Goal: Task Accomplishment & Management: Use online tool/utility

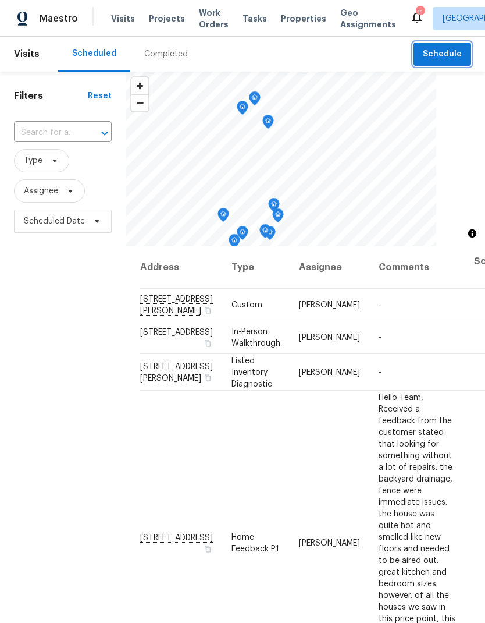
click at [446, 59] on span "Schedule" at bounding box center [442, 54] width 39 height 15
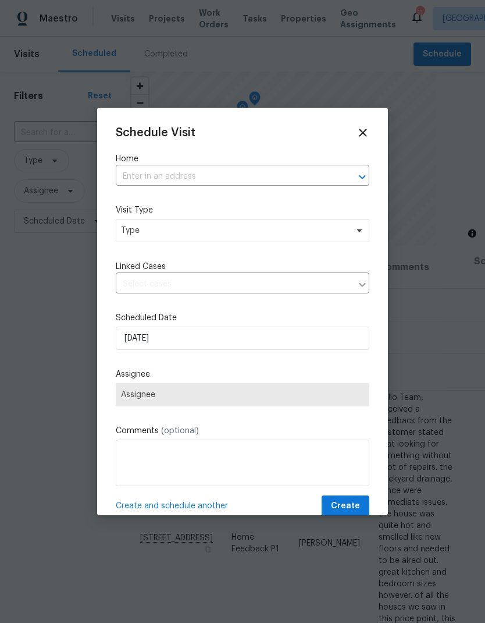
click at [263, 182] on input "text" at bounding box center [226, 177] width 221 height 18
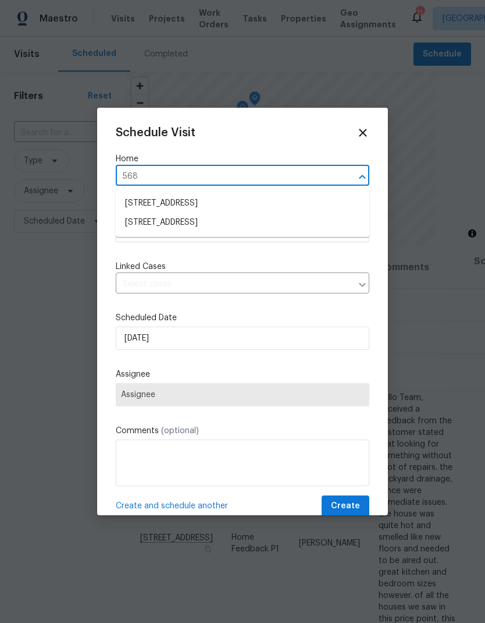
type input "5680"
click at [208, 206] on li "[STREET_ADDRESS]" at bounding box center [243, 204] width 254 height 20
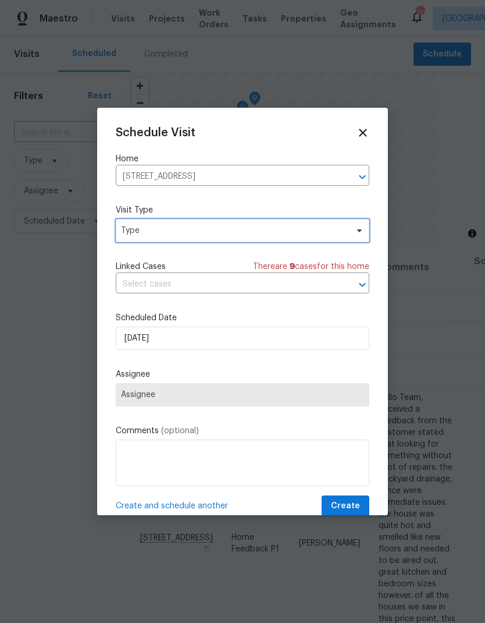
click at [204, 236] on span "Type" at bounding box center [234, 231] width 226 height 12
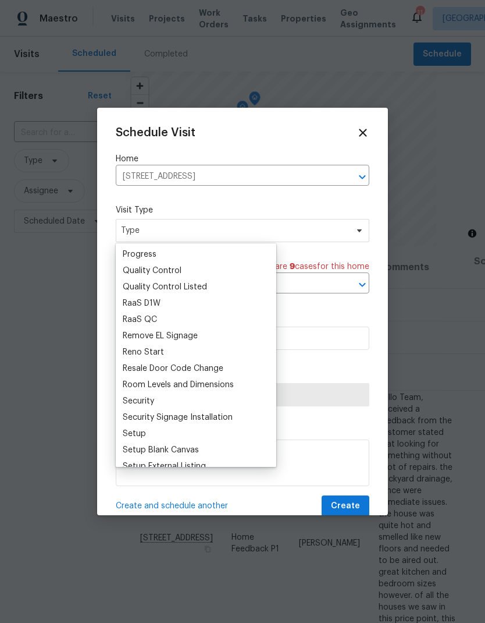
scroll to position [752, 0]
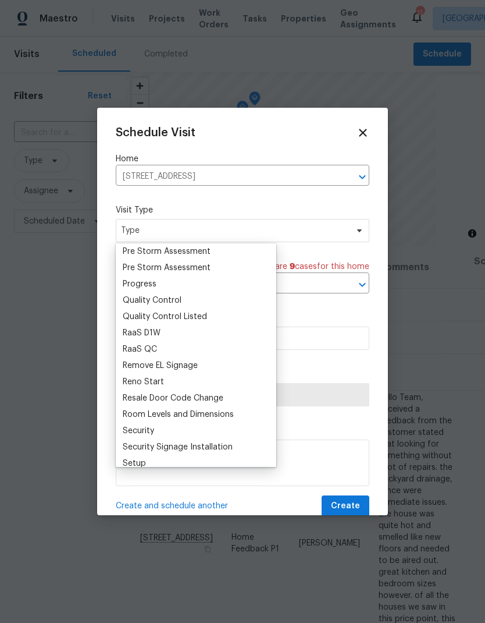
click at [153, 288] on div "Progress" at bounding box center [140, 284] width 34 height 12
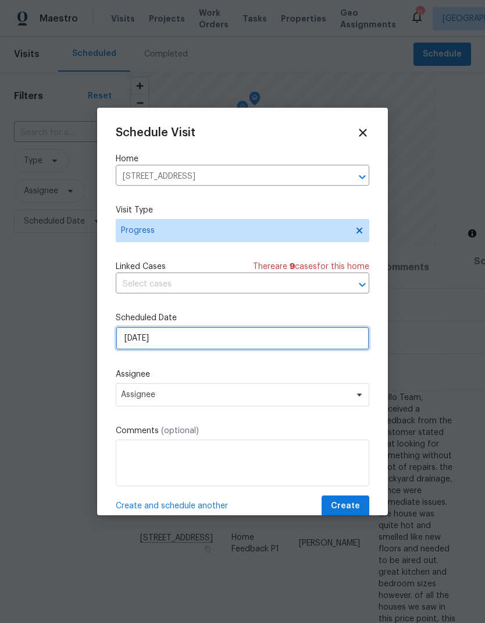
click at [194, 345] on input "[DATE]" at bounding box center [243, 337] width 254 height 23
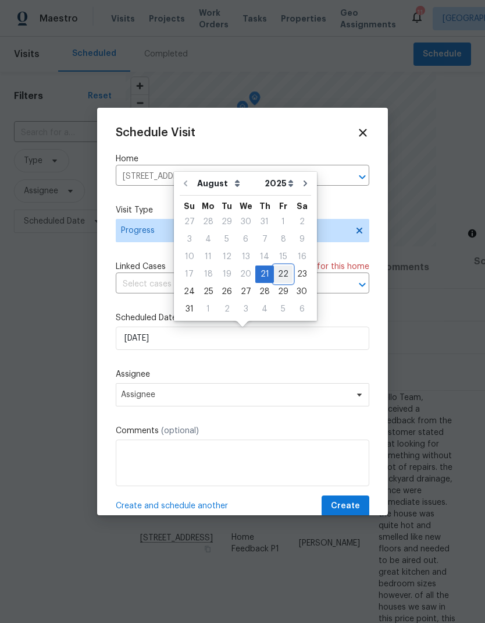
click at [279, 276] on div "22" at bounding box center [283, 274] width 19 height 16
type input "[DATE]"
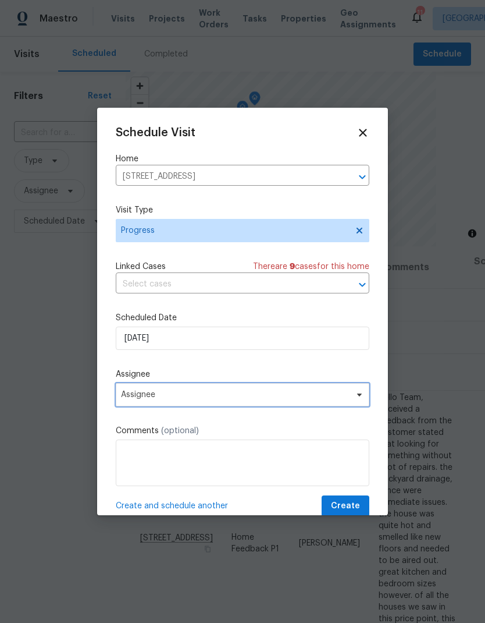
click at [191, 399] on span "Assignee" at bounding box center [235, 394] width 228 height 9
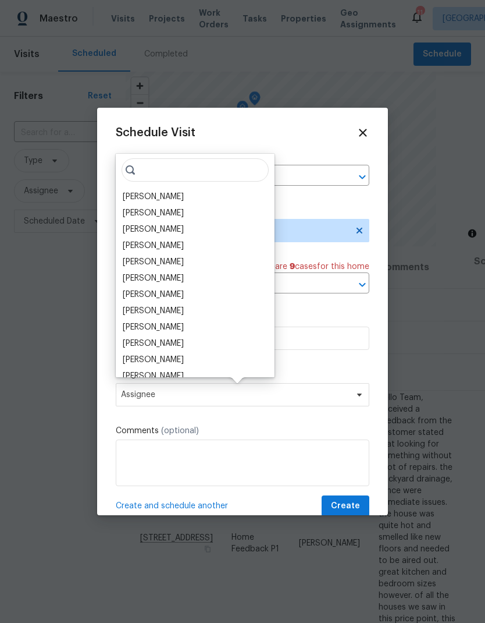
click at [171, 197] on div "[PERSON_NAME]" at bounding box center [153, 197] width 61 height 12
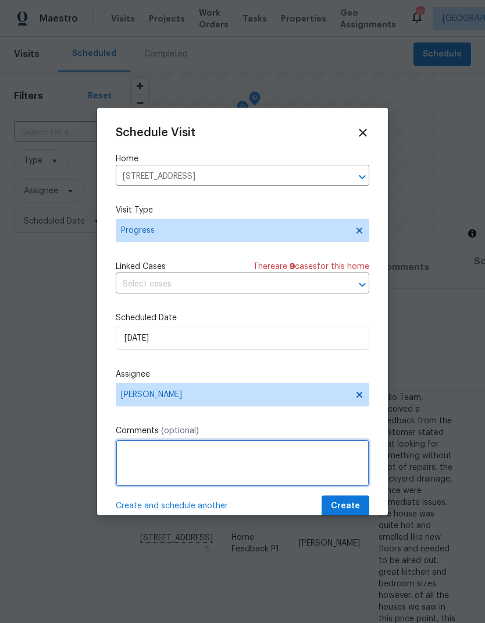
click at [187, 457] on textarea at bounding box center [243, 462] width 254 height 47
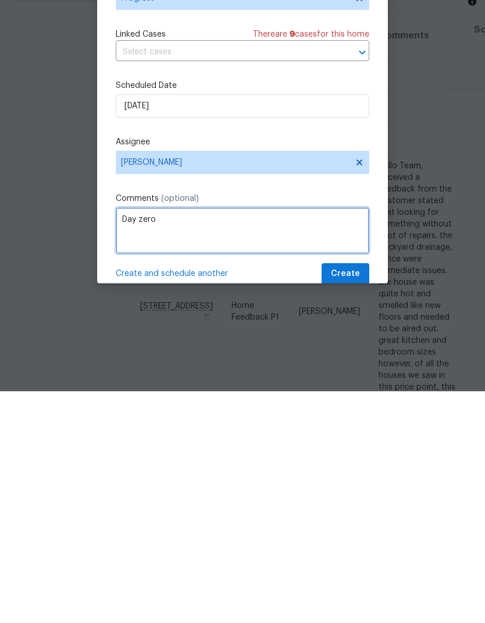
type textarea "Day zero"
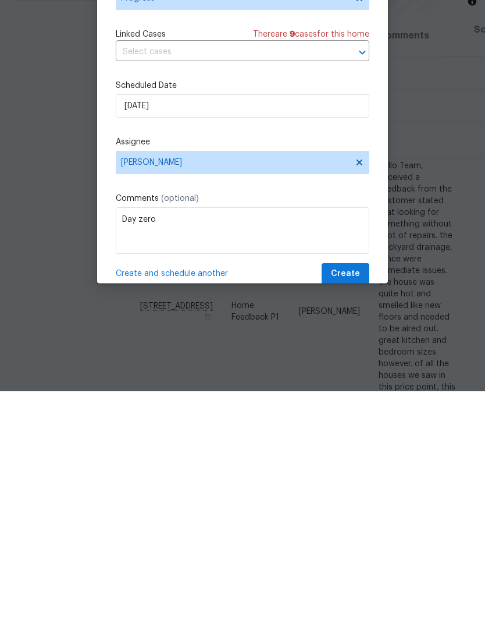
click at [195, 500] on span "Create and schedule another" at bounding box center [172, 506] width 112 height 12
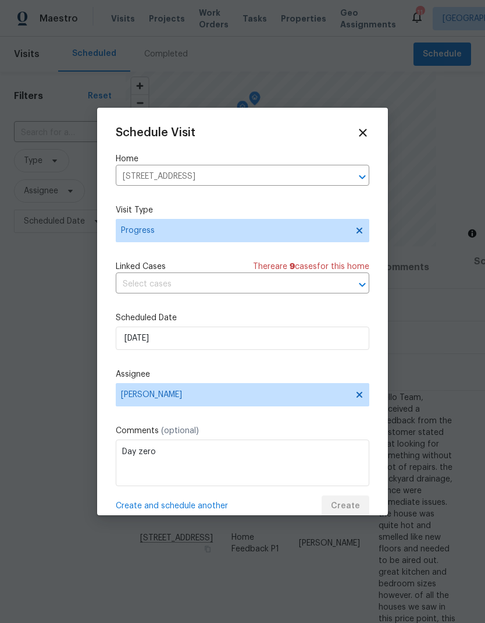
scroll to position [0, 0]
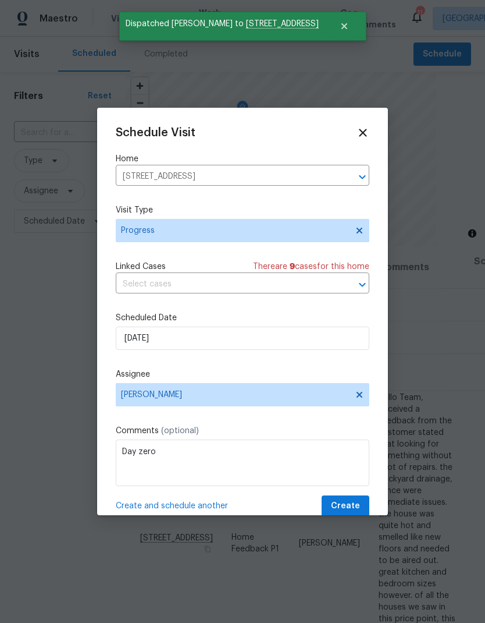
click at [346, 181] on icon "Clear" at bounding box center [348, 177] width 12 height 12
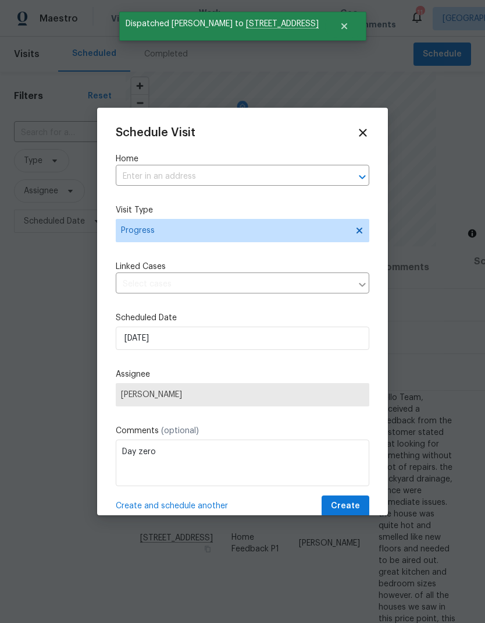
click at [258, 181] on input "text" at bounding box center [226, 177] width 221 height 18
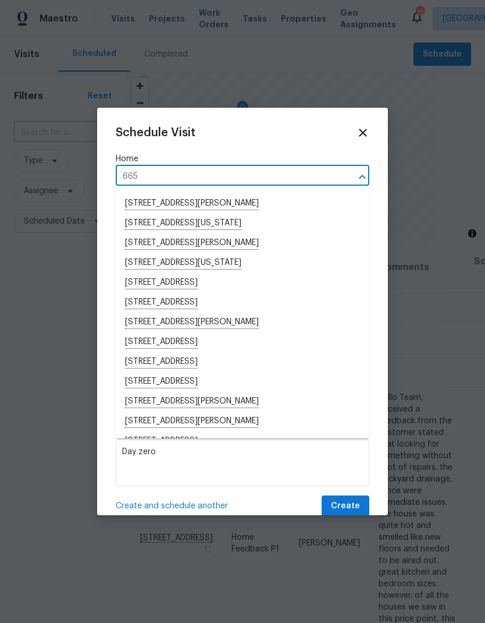
type input "6650"
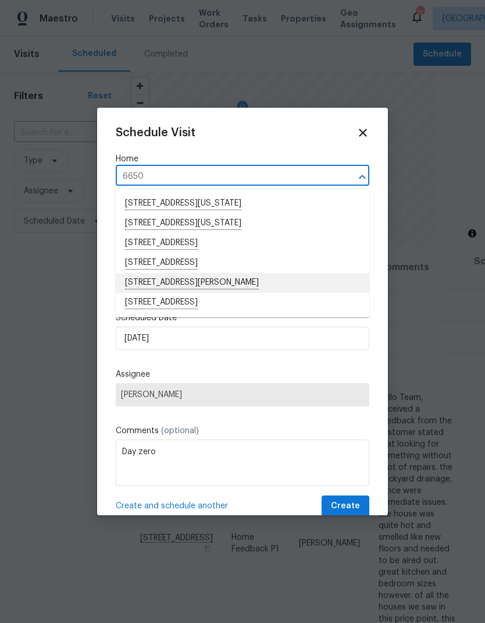
click at [201, 283] on li "[STREET_ADDRESS][PERSON_NAME]" at bounding box center [243, 283] width 254 height 20
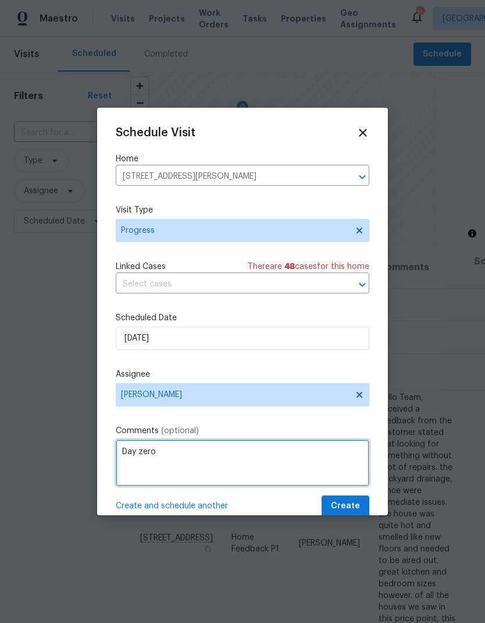
click at [188, 453] on textarea "Day zero" at bounding box center [243, 462] width 254 height 47
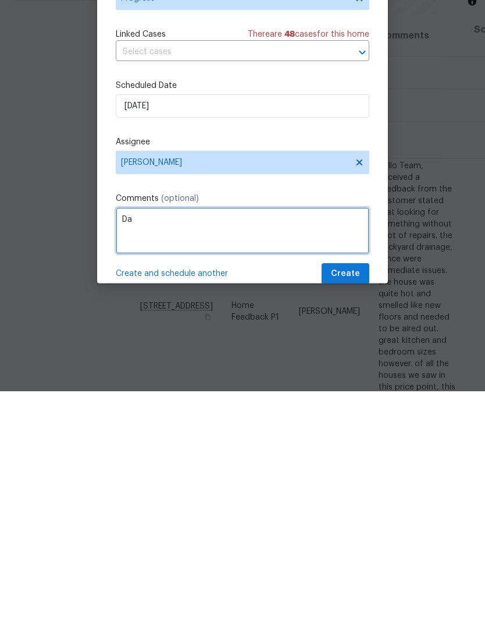
type textarea "D"
type textarea "GC progress"
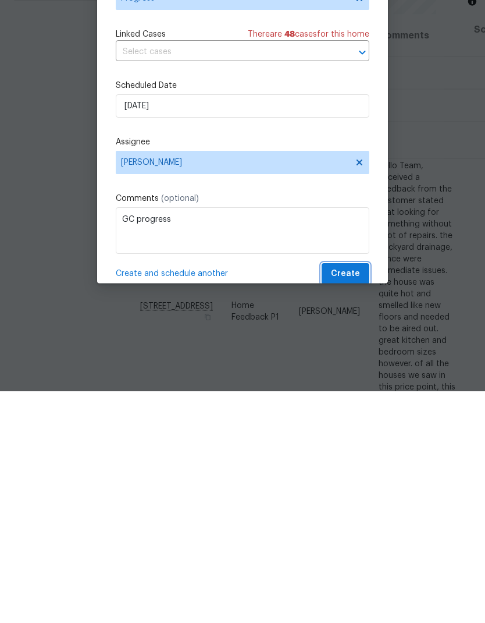
click at [360, 499] on span "Create" at bounding box center [345, 506] width 29 height 15
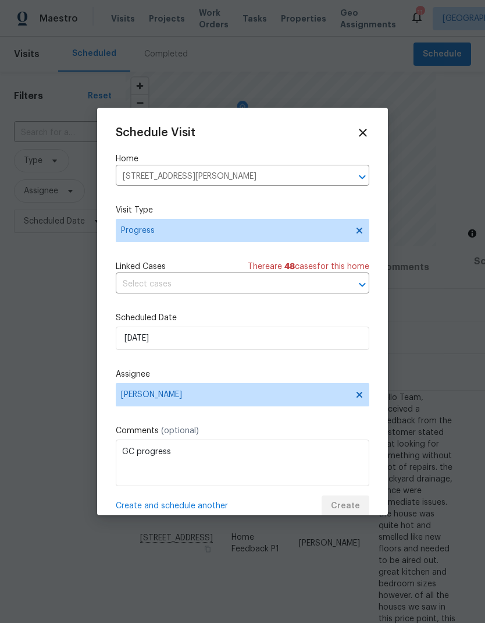
scroll to position [0, 0]
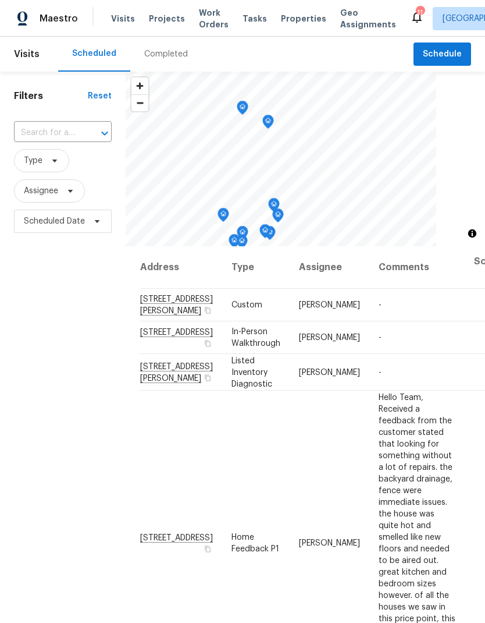
click at [203, 19] on span "Work Orders" at bounding box center [214, 18] width 30 height 23
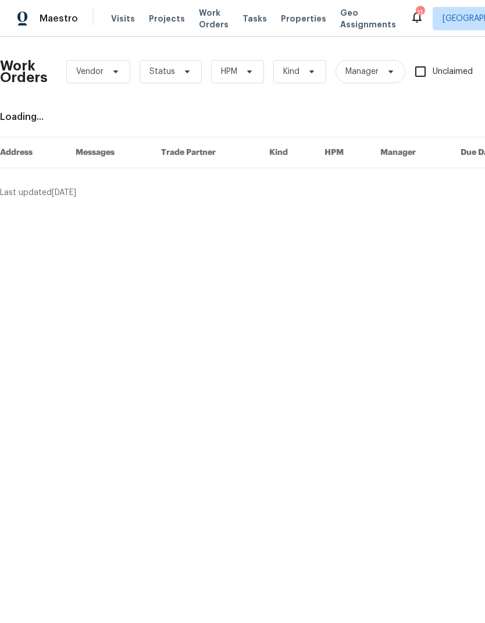
click at [294, 23] on span "Properties" at bounding box center [303, 19] width 45 height 12
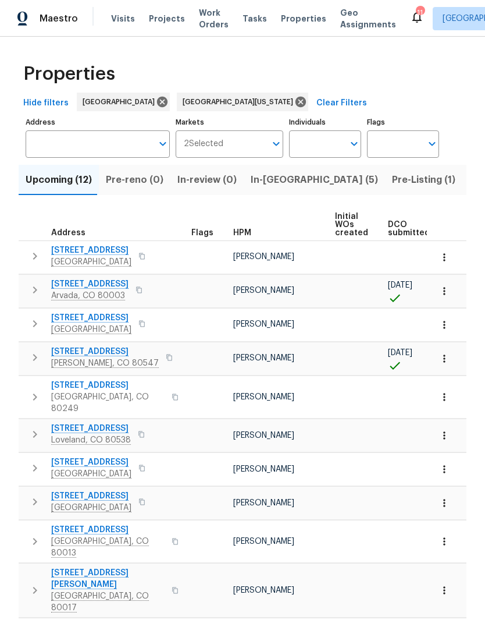
click at [276, 184] on span "In-reno (5)" at bounding box center [314, 180] width 127 height 16
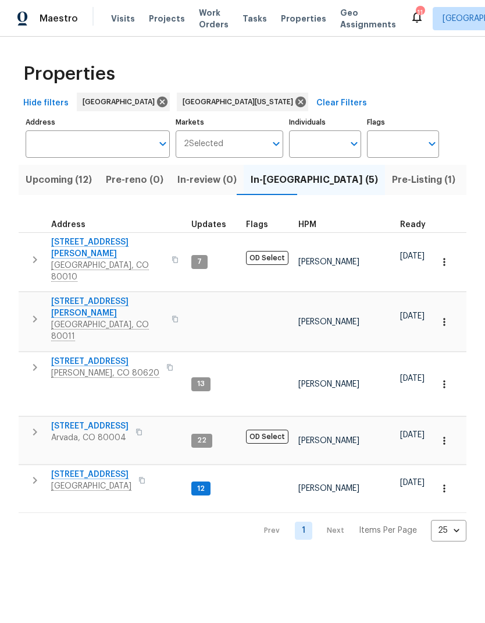
click at [95, 420] on span "[STREET_ADDRESS]" at bounding box center [89, 426] width 77 height 12
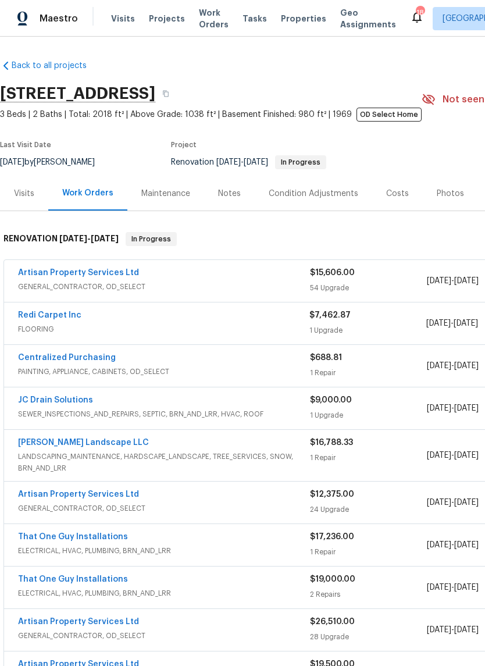
click at [74, 274] on link "Artisan Property Services Ltd" at bounding box center [78, 273] width 121 height 8
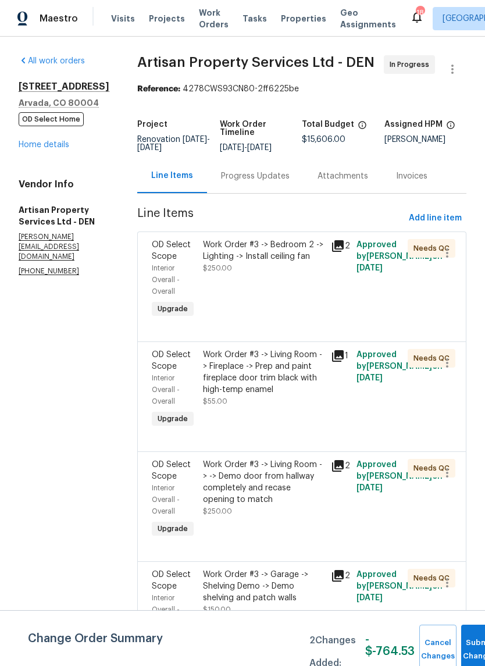
click at [45, 149] on link "Home details" at bounding box center [44, 145] width 51 height 8
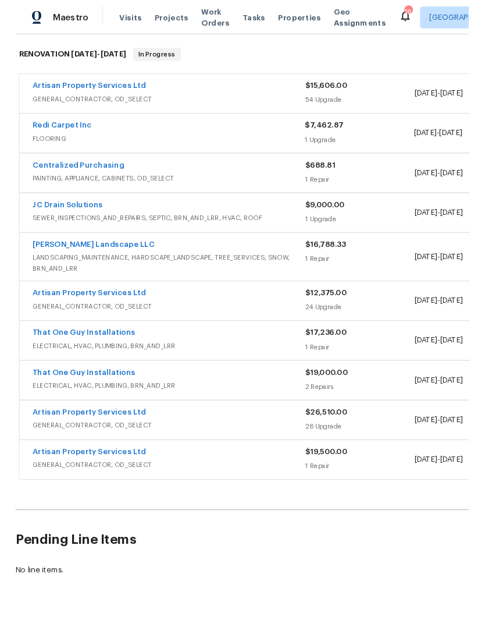
scroll to position [181, 0]
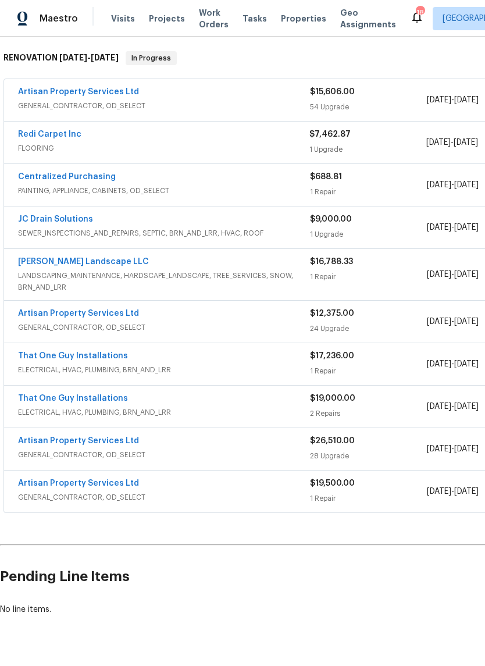
click at [109, 445] on link "Artisan Property Services Ltd" at bounding box center [78, 441] width 121 height 8
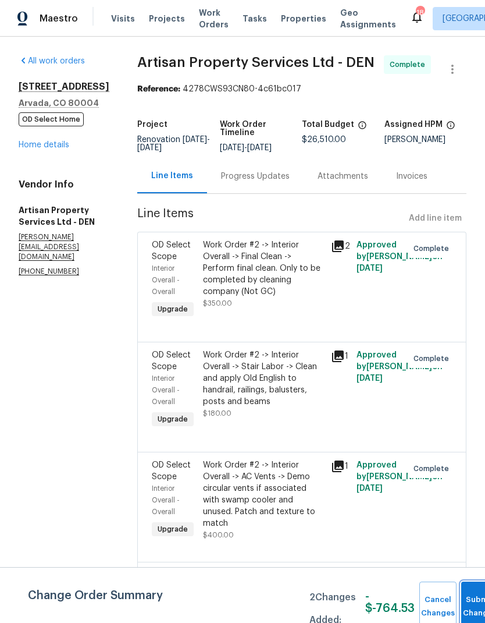
click at [466, 599] on button "Submit Changes" at bounding box center [479, 606] width 37 height 50
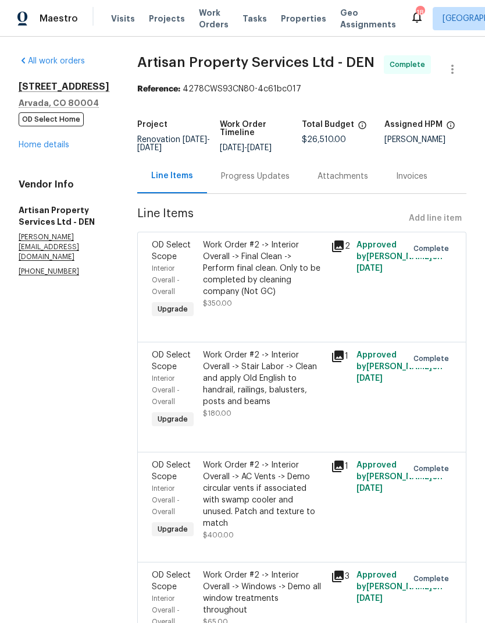
click at [40, 149] on link "Home details" at bounding box center [44, 145] width 51 height 8
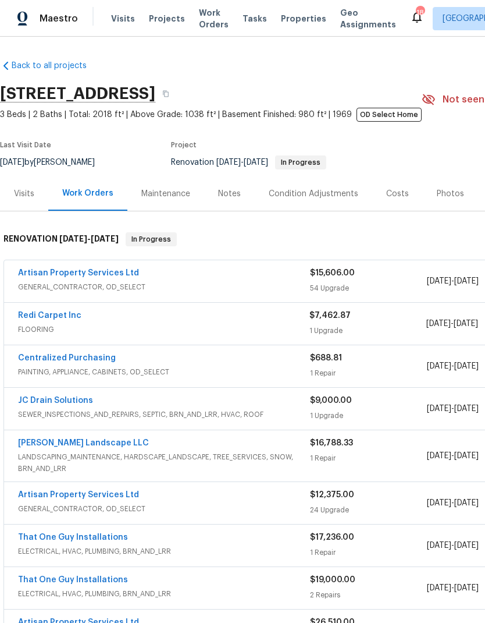
click at [156, 19] on span "Projects" at bounding box center [167, 19] width 36 height 12
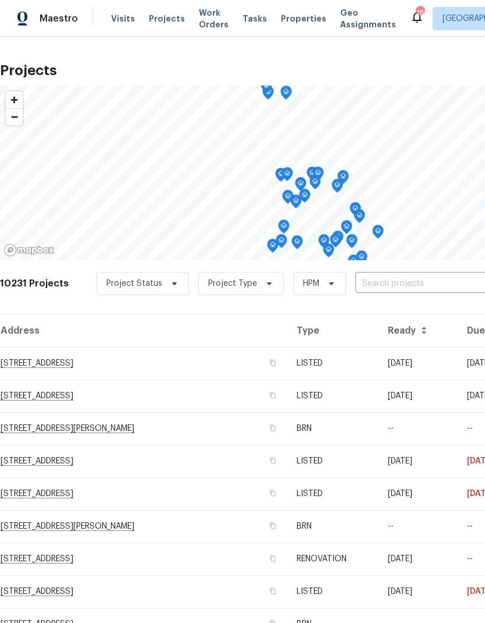
click at [389, 285] on input "text" at bounding box center [422, 284] width 133 height 18
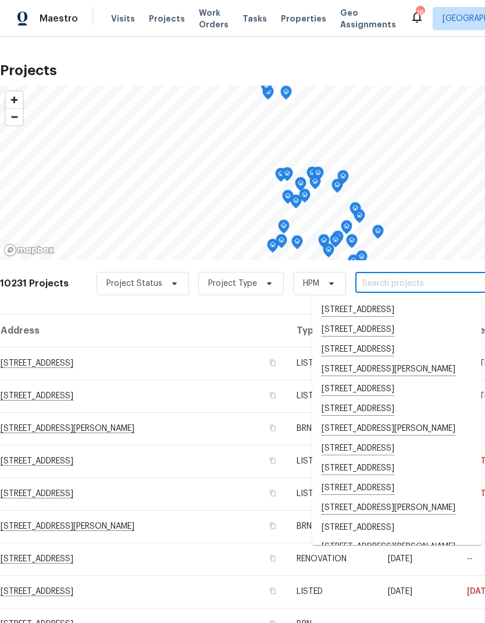
click at [200, 19] on span "Work Orders" at bounding box center [214, 18] width 30 height 23
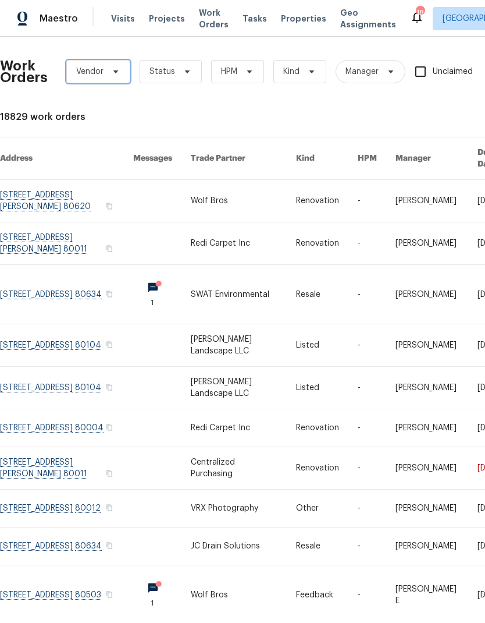
click at [104, 72] on span "Vendor" at bounding box center [98, 71] width 64 height 23
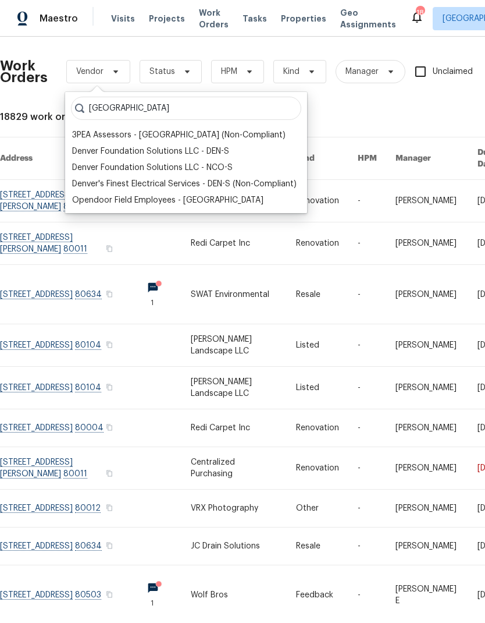
type input "[GEOGRAPHIC_DATA]"
click at [135, 154] on div "Denver Foundation Solutions LLC - DEN-S" at bounding box center [150, 151] width 157 height 12
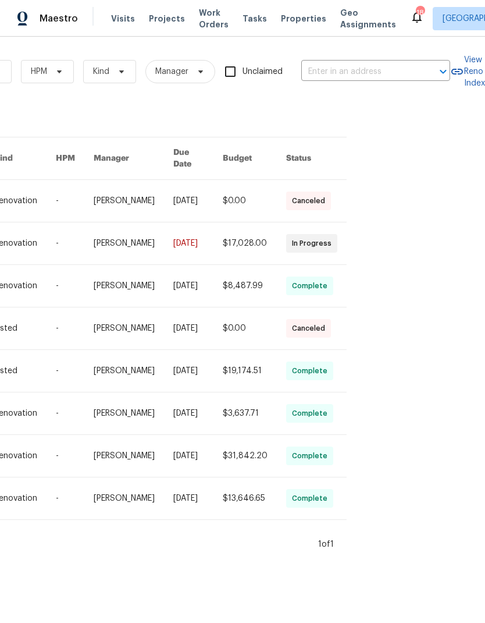
scroll to position [0, 321]
click at [306, 547] on div "Work Orders Denver Foundation Solutions LLC - DEN-S Status HPM Kind Manager Unc…" at bounding box center [242, 298] width 485 height 523
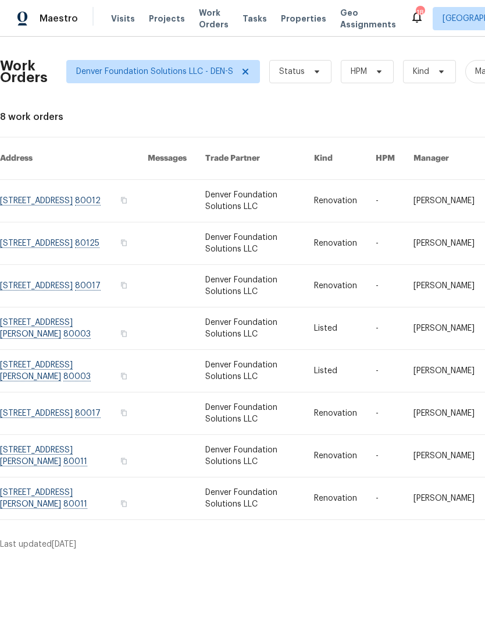
scroll to position [0, 0]
click at [118, 20] on span "Visits" at bounding box center [123, 19] width 24 height 12
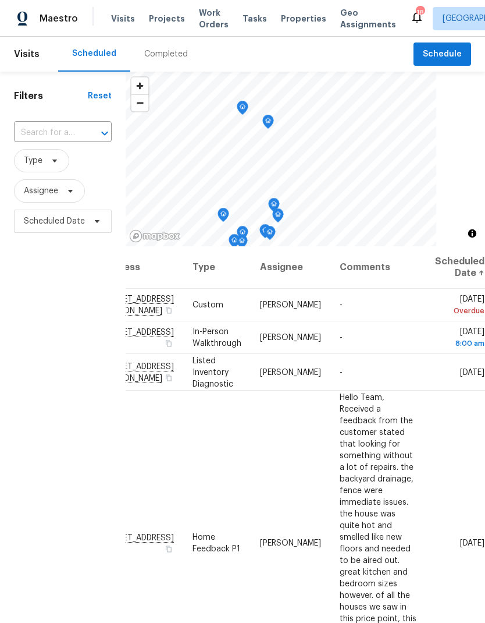
scroll to position [0, 97]
click at [0, 0] on icon at bounding box center [0, 0] width 0 height 0
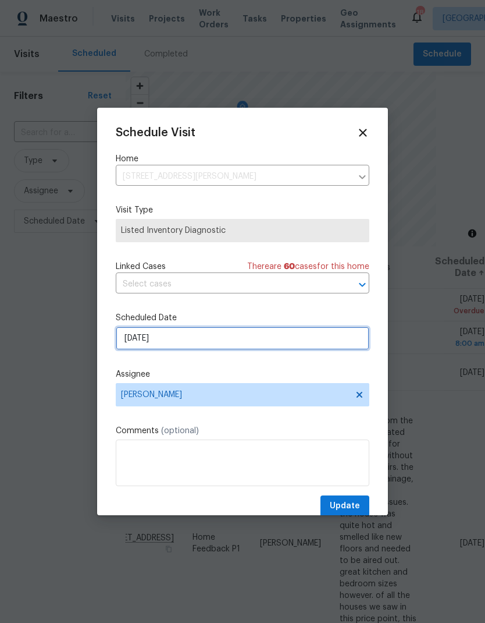
click at [224, 340] on input "[DATE]" at bounding box center [243, 337] width 254 height 23
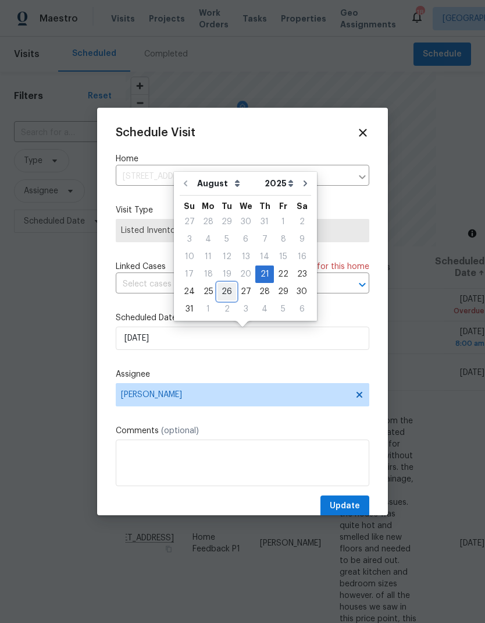
click at [218, 293] on div "26" at bounding box center [227, 291] width 19 height 16
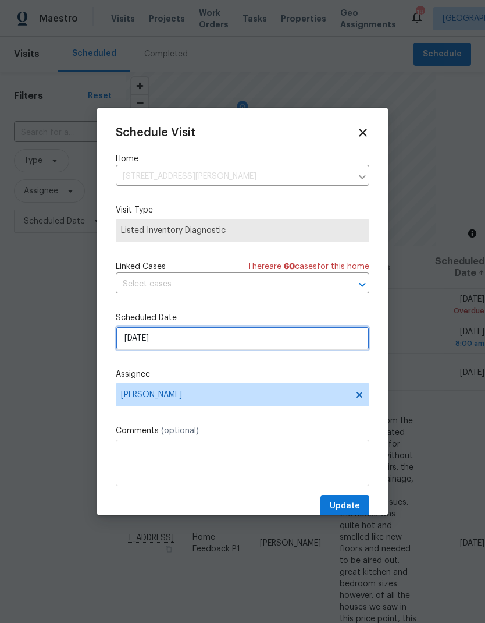
click at [235, 343] on input "[DATE]" at bounding box center [243, 337] width 254 height 23
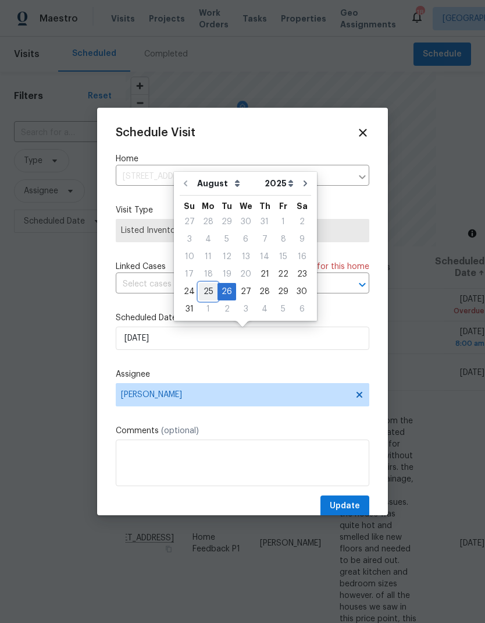
click at [211, 294] on div "25" at bounding box center [208, 291] width 19 height 16
type input "[DATE]"
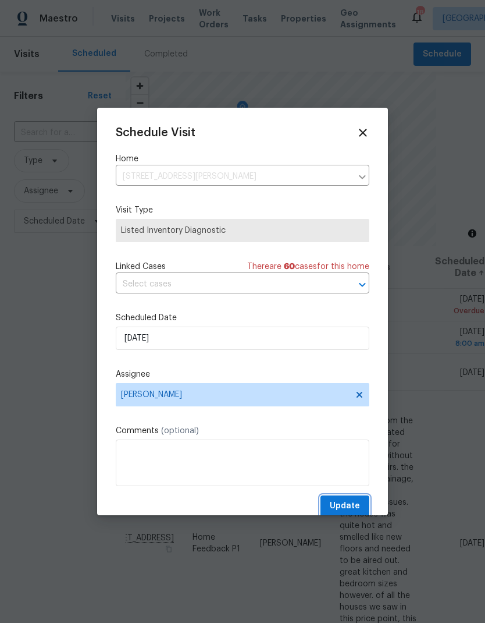
click at [347, 505] on span "Update" at bounding box center [345, 506] width 30 height 15
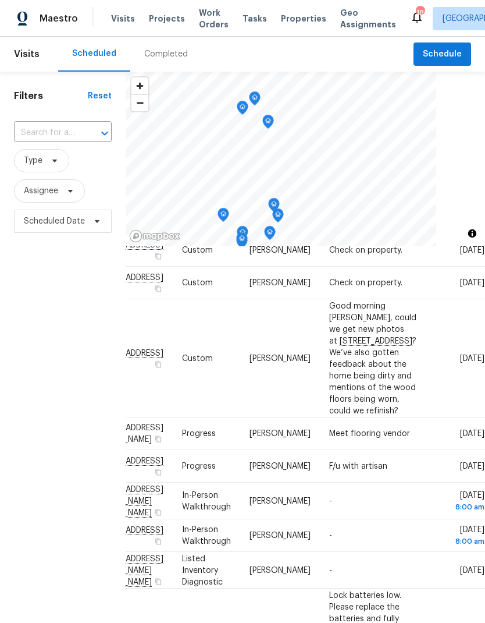
scroll to position [477, 102]
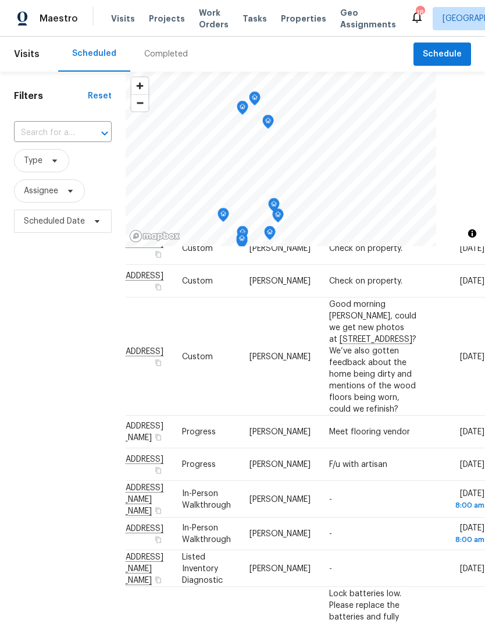
click at [0, 0] on span at bounding box center [0, 0] width 0 height 0
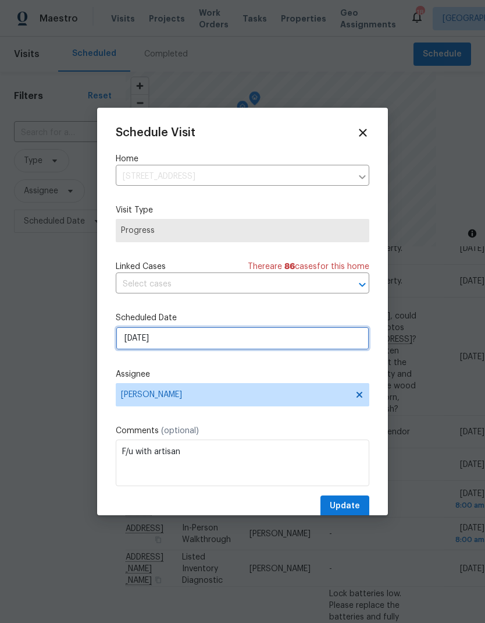
click at [220, 343] on input "[DATE]" at bounding box center [243, 337] width 254 height 23
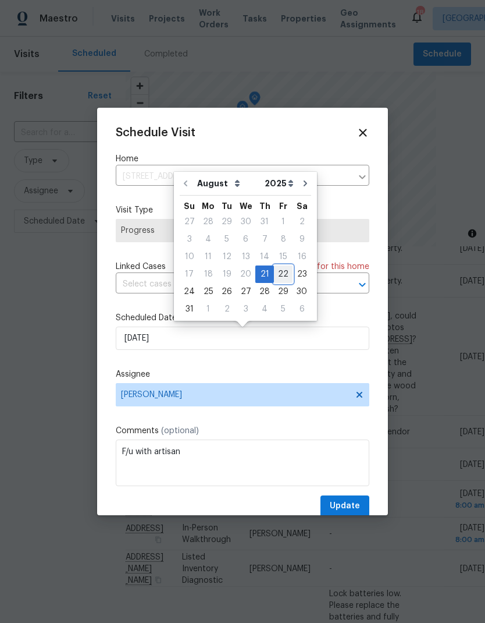
click at [276, 272] on div "22" at bounding box center [283, 274] width 19 height 16
type input "[DATE]"
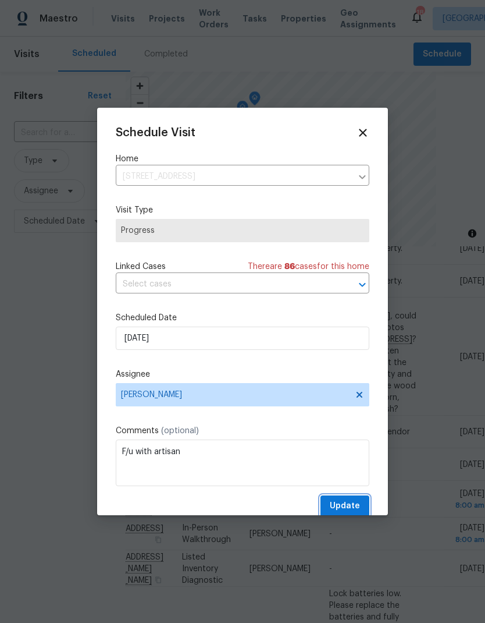
click at [353, 500] on button "Update" at bounding box center [345, 506] width 49 height 22
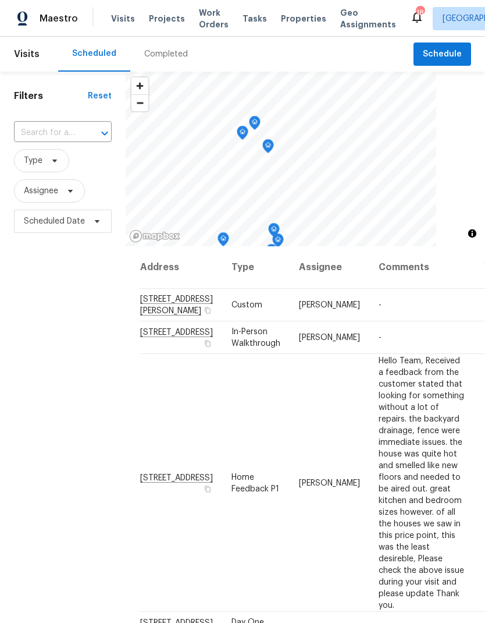
scroll to position [0, 0]
